Goal: Task Accomplishment & Management: Manage account settings

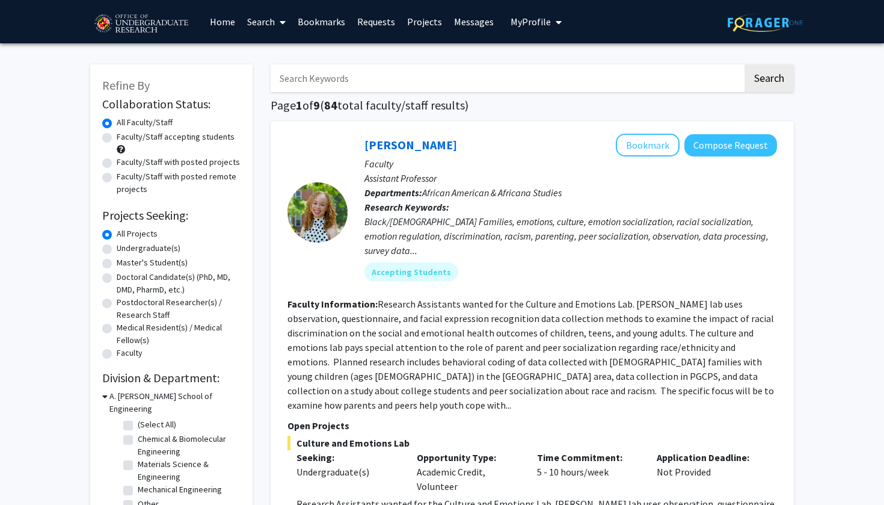
click at [320, 23] on link "Bookmarks" at bounding box center [322, 22] width 60 height 42
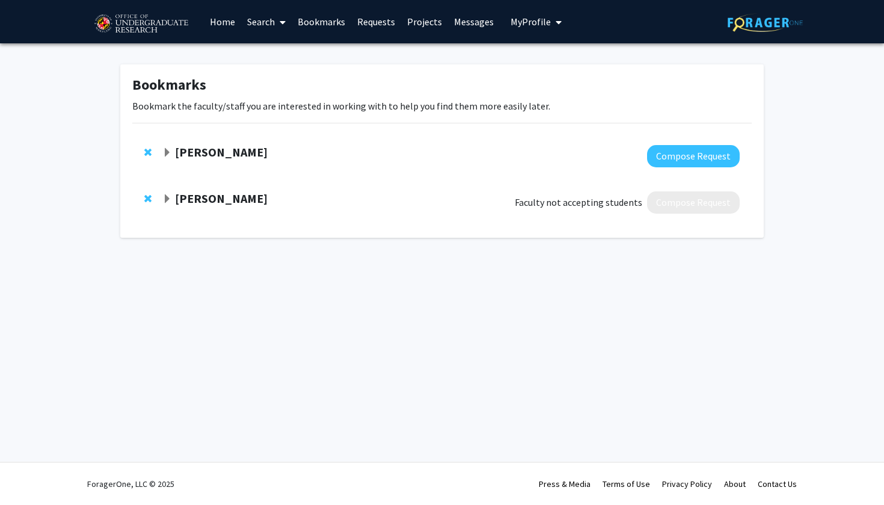
click at [164, 197] on span "Expand Shannon Edward Bookmark" at bounding box center [167, 199] width 10 height 10
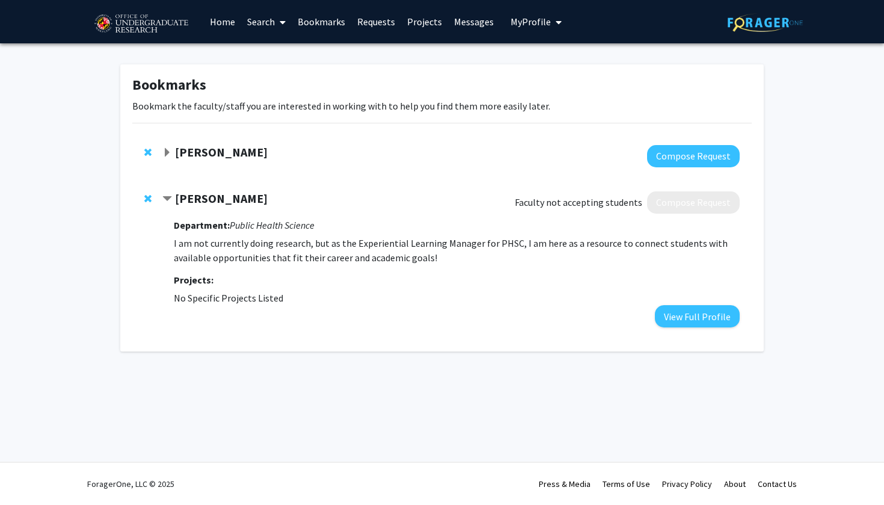
click at [165, 197] on span "Contract Shannon Edward Bookmark" at bounding box center [167, 199] width 10 height 10
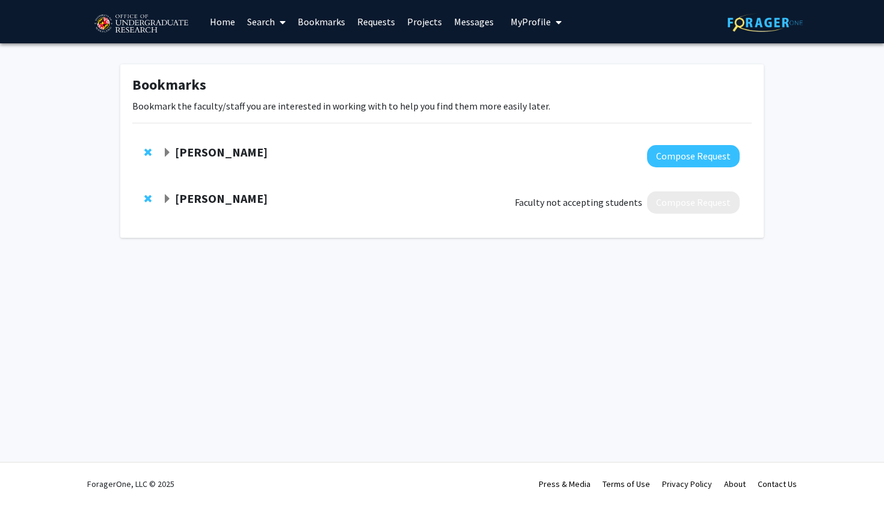
click at [171, 149] on span "Expand Isabel Sierra Bookmark" at bounding box center [167, 153] width 10 height 10
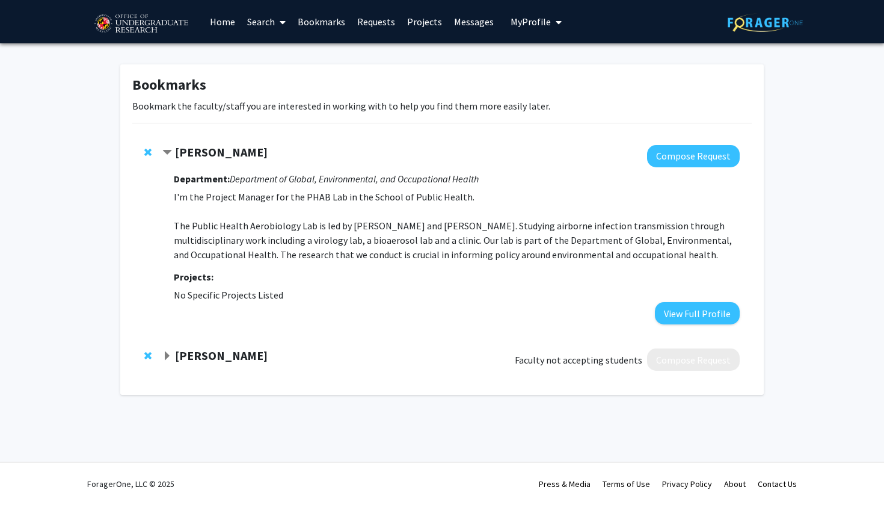
click at [171, 149] on span "Contract Isabel Sierra Bookmark" at bounding box center [167, 153] width 10 height 10
